Goal: Information Seeking & Learning: Find specific page/section

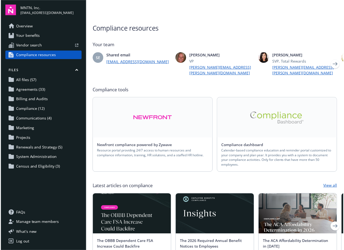
scroll to position [19, 0]
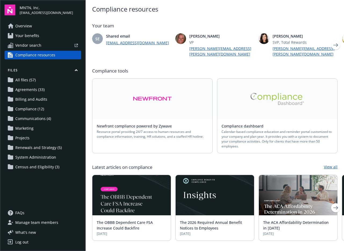
click at [274, 102] on link at bounding box center [277, 99] width 120 height 40
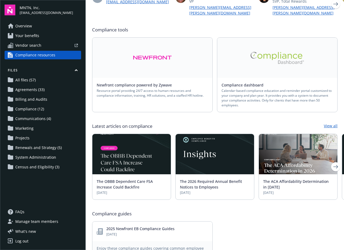
scroll to position [0, 0]
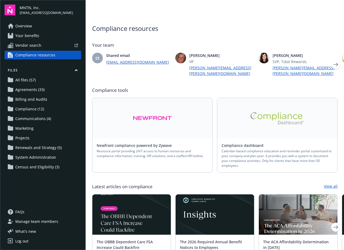
click at [48, 149] on span "Renewals and Strategy (5)" at bounding box center [38, 147] width 46 height 9
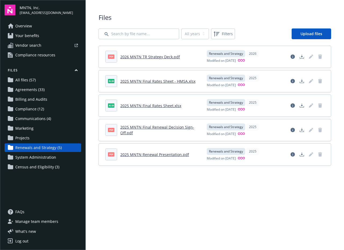
click at [45, 158] on span "System Administration" at bounding box center [35, 157] width 41 height 9
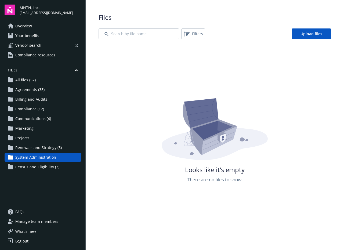
click at [46, 166] on span "Census and Eligibility (3)" at bounding box center [37, 167] width 44 height 9
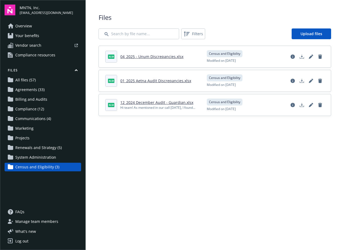
click at [38, 79] on link "All files (57)" at bounding box center [43, 80] width 76 height 9
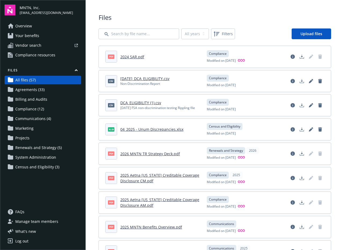
click at [39, 90] on span "Agreements (33)" at bounding box center [29, 89] width 29 height 9
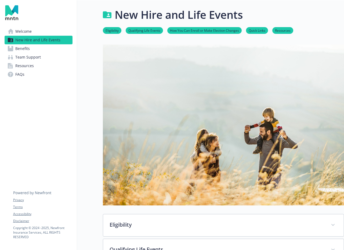
scroll to position [192, 0]
